Goal: Check status

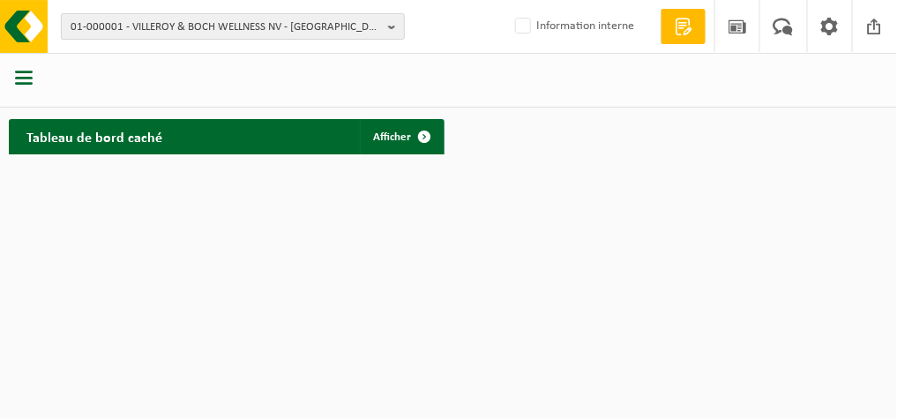
click at [392, 25] on b "button" at bounding box center [396, 26] width 16 height 25
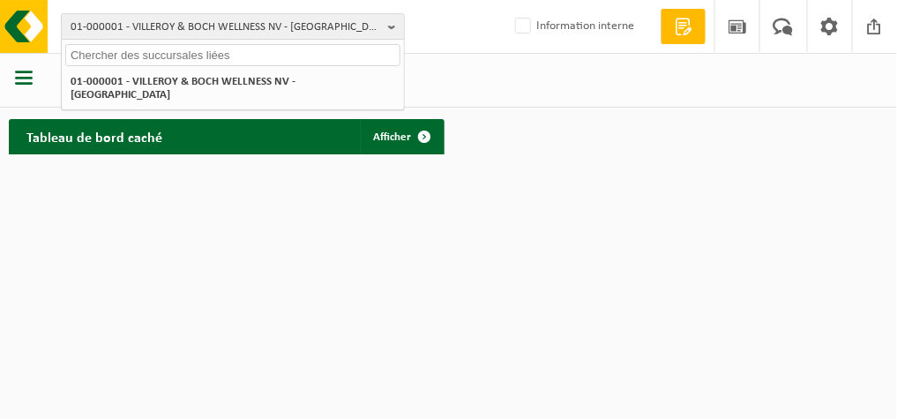
click at [355, 52] on input "text" at bounding box center [232, 55] width 335 height 22
paste input "10-978510"
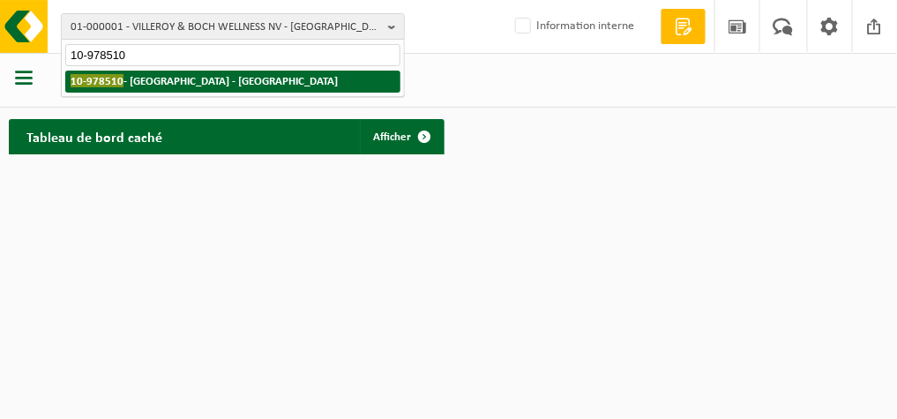
type input "10-978510"
click at [173, 78] on strong "10-978510 - [GEOGRAPHIC_DATA] - [GEOGRAPHIC_DATA]" at bounding box center [204, 80] width 267 height 13
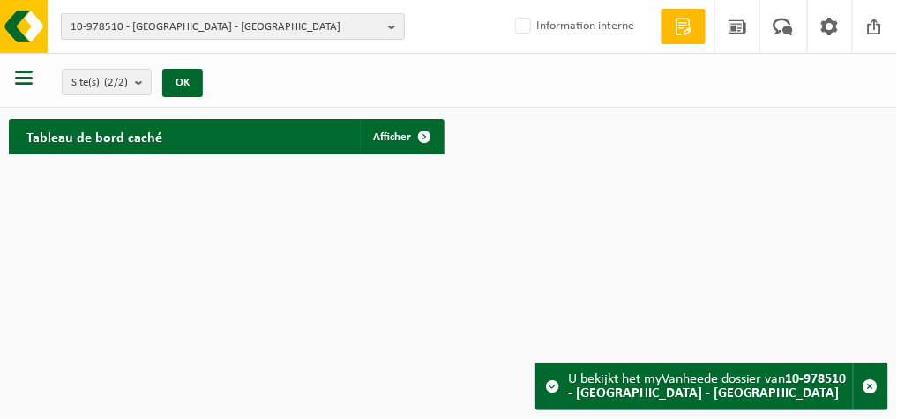
click at [400, 21] on b "button" at bounding box center [396, 26] width 16 height 25
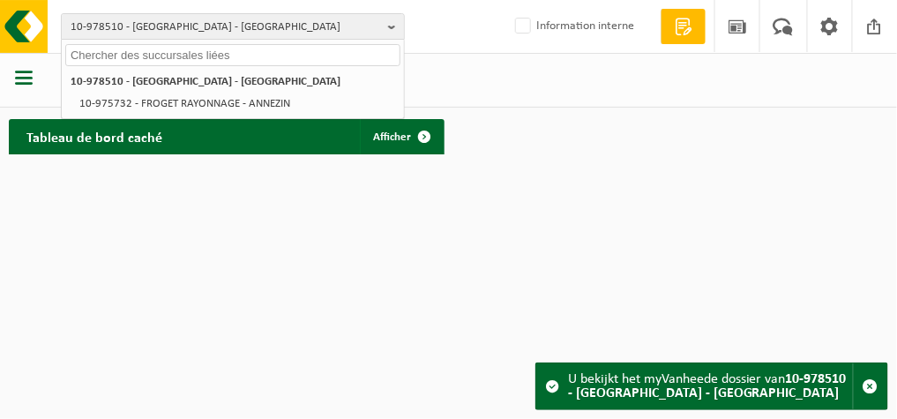
click at [328, 47] on input "text" at bounding box center [232, 55] width 335 height 22
paste input "10-752203"
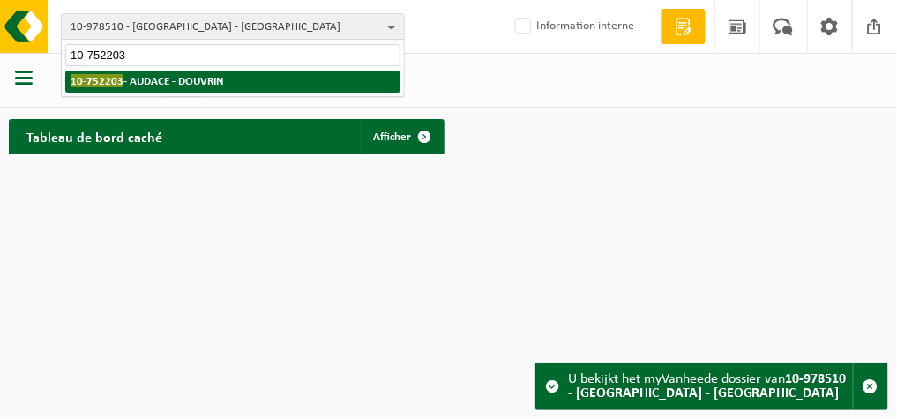
type input "10-752203"
click at [230, 80] on li "10-752203 - AUDACE - DOUVRIN" at bounding box center [232, 82] width 335 height 22
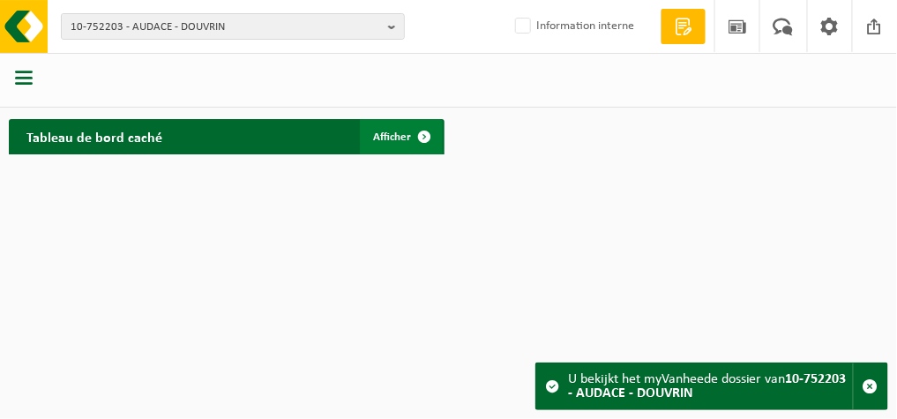
click at [375, 136] on span "Afficher" at bounding box center [393, 136] width 38 height 11
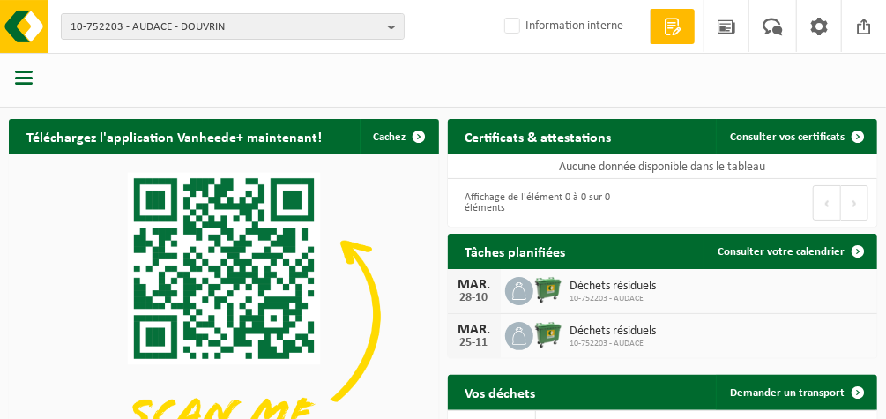
click at [567, 219] on div "Affichage de l'élément 0 à 0 sur 0 éléments" at bounding box center [556, 202] width 198 height 39
